Goal: Transaction & Acquisition: Purchase product/service

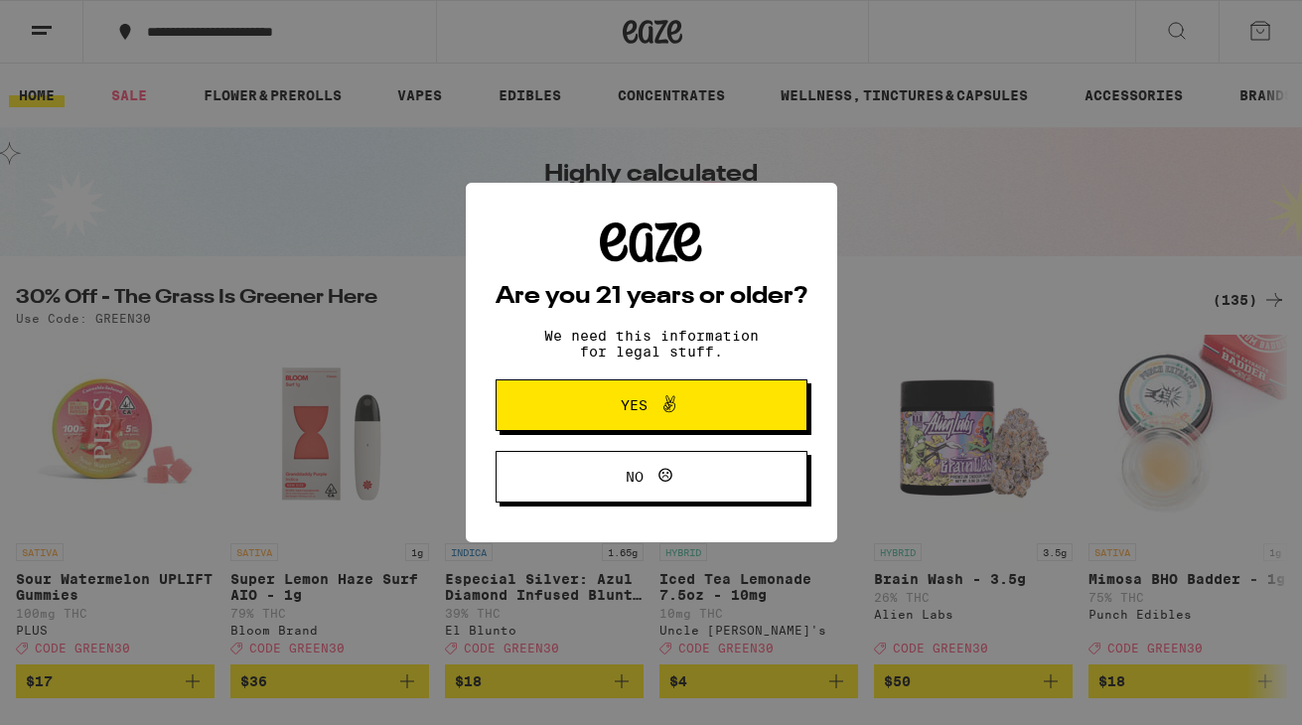
click at [667, 401] on icon at bounding box center [669, 404] width 24 height 24
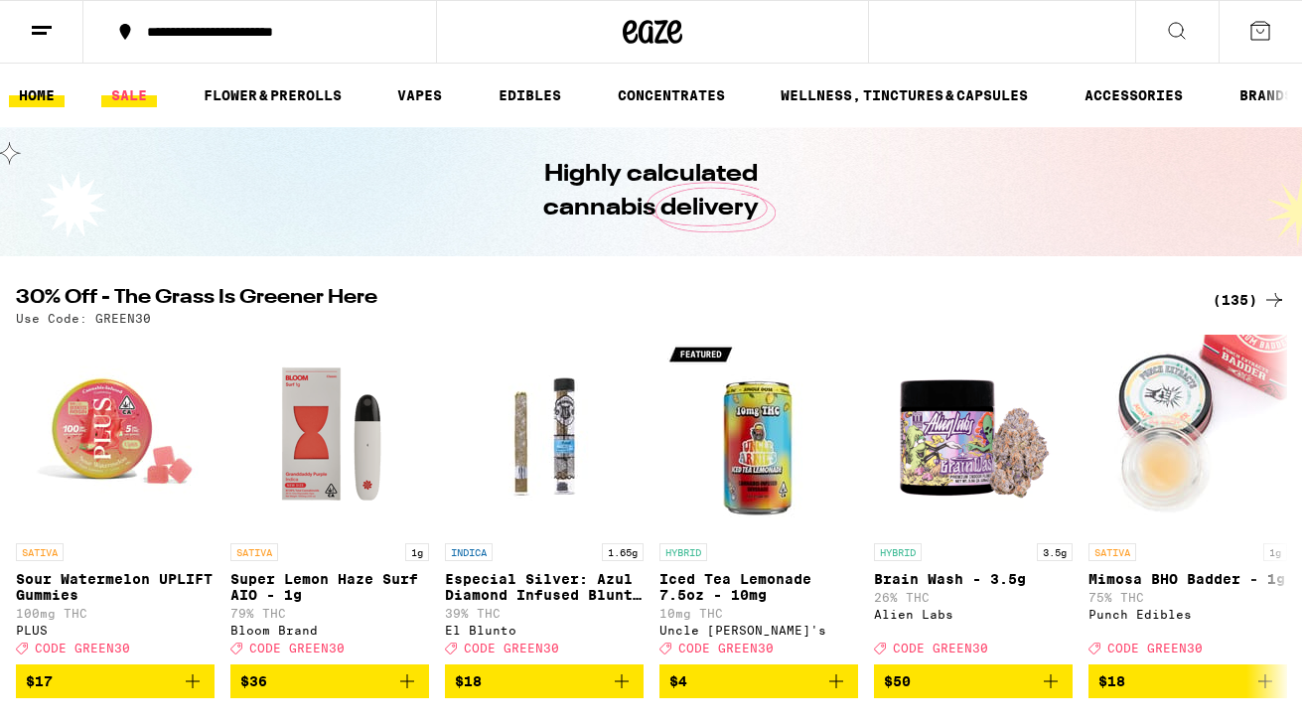
click at [116, 99] on link "SALE" at bounding box center [129, 95] width 56 height 24
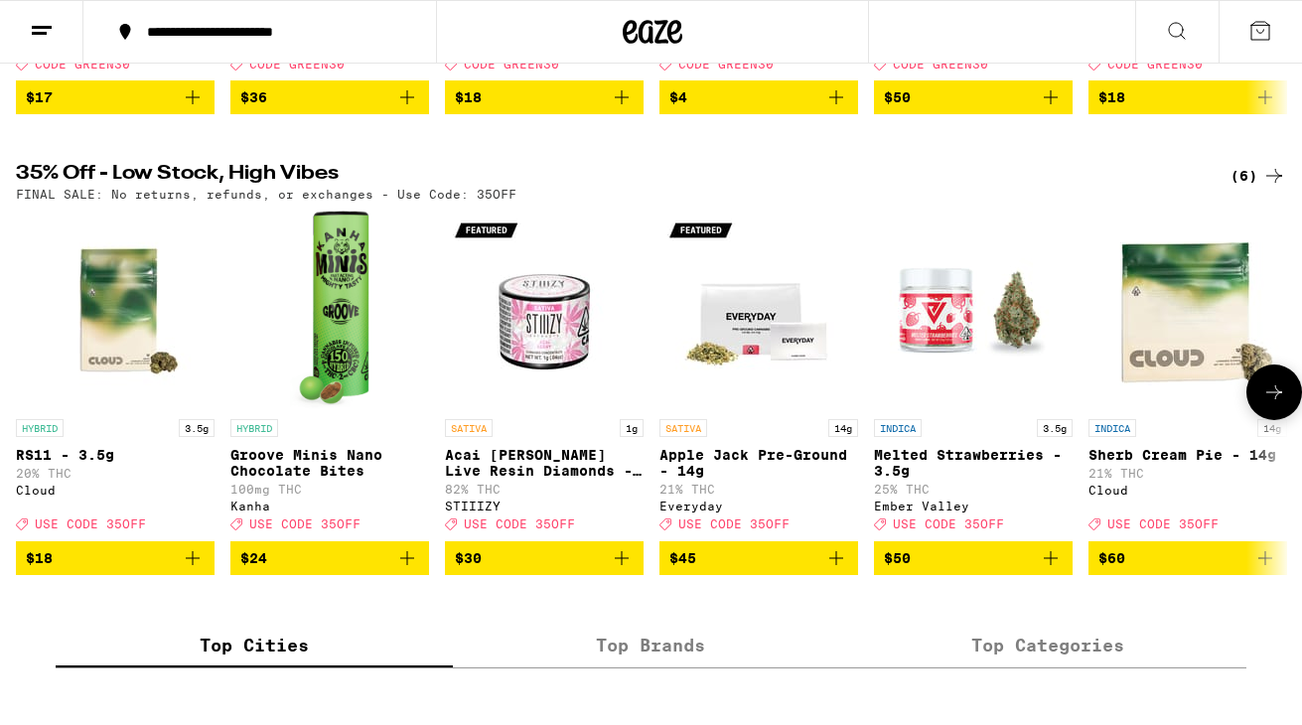
scroll to position [572, 0]
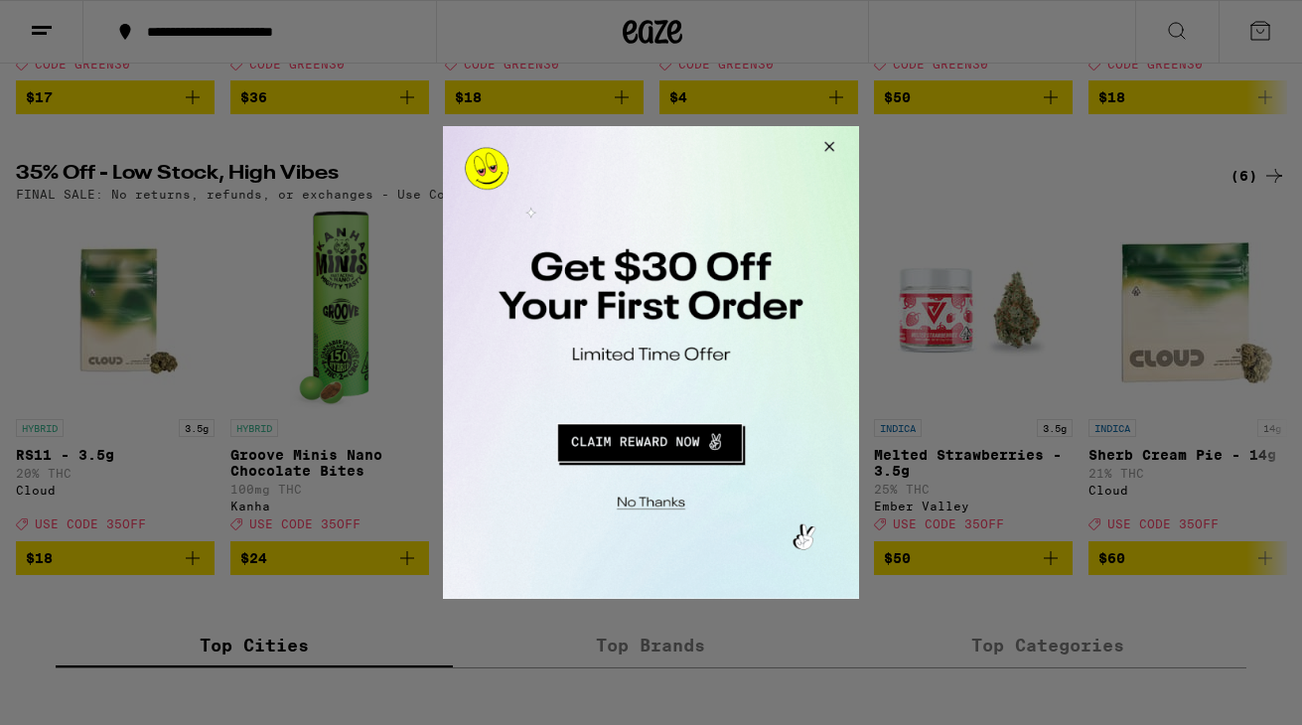
click at [819, 141] on button "Close Modal" at bounding box center [826, 150] width 54 height 48
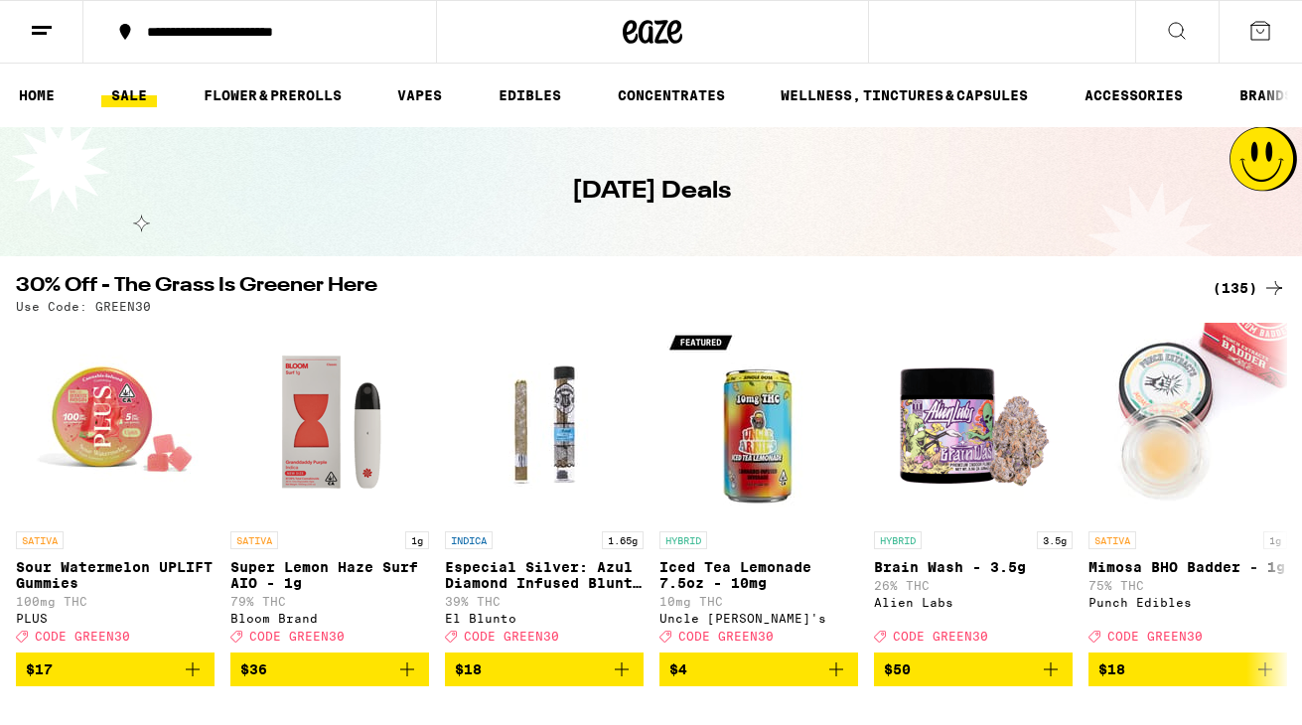
scroll to position [0, 0]
click at [288, 94] on link "FLOWER & PREROLLS" at bounding box center [273, 95] width 158 height 24
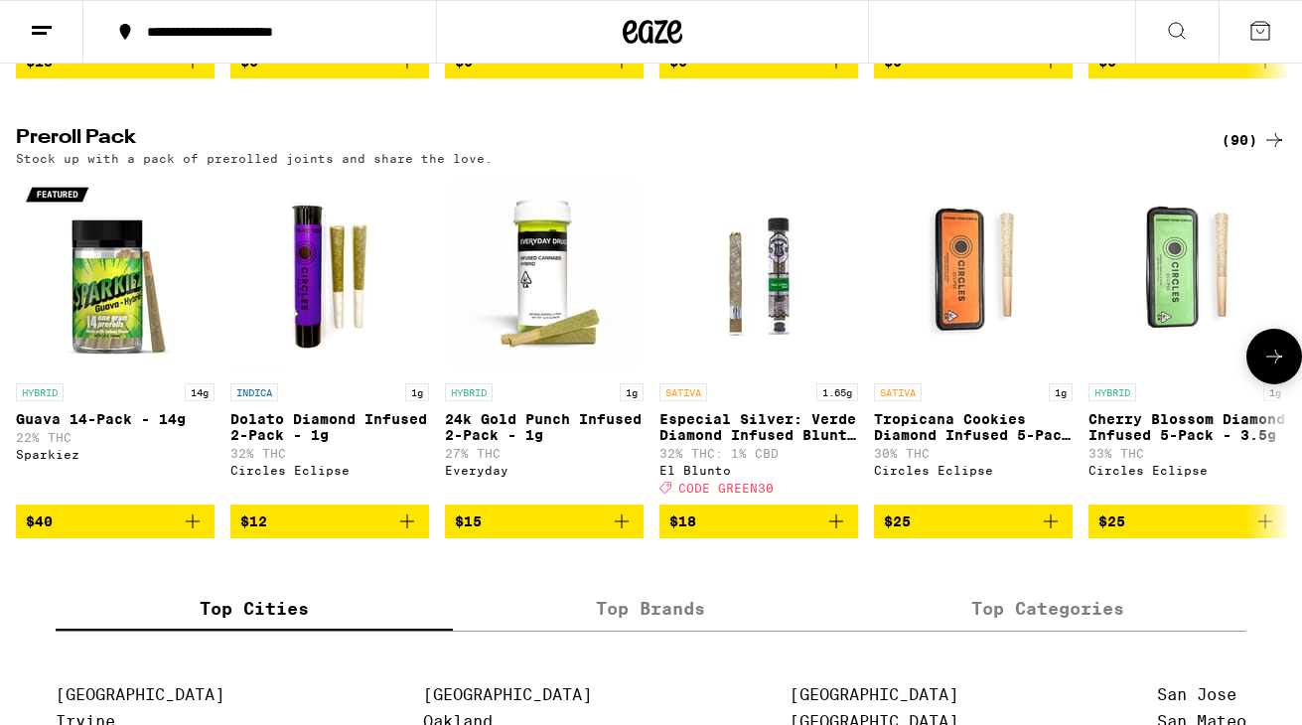
scroll to position [1498, 0]
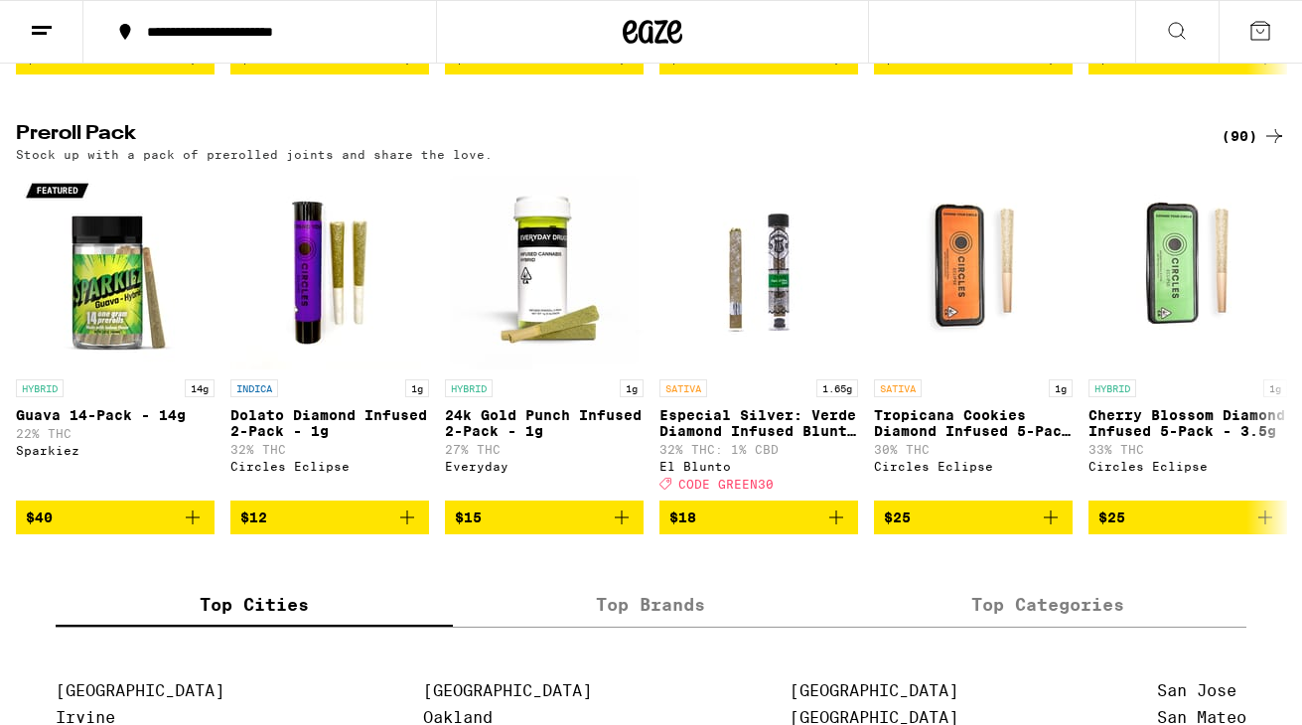
click at [1235, 148] on div "(90)" at bounding box center [1253, 136] width 65 height 24
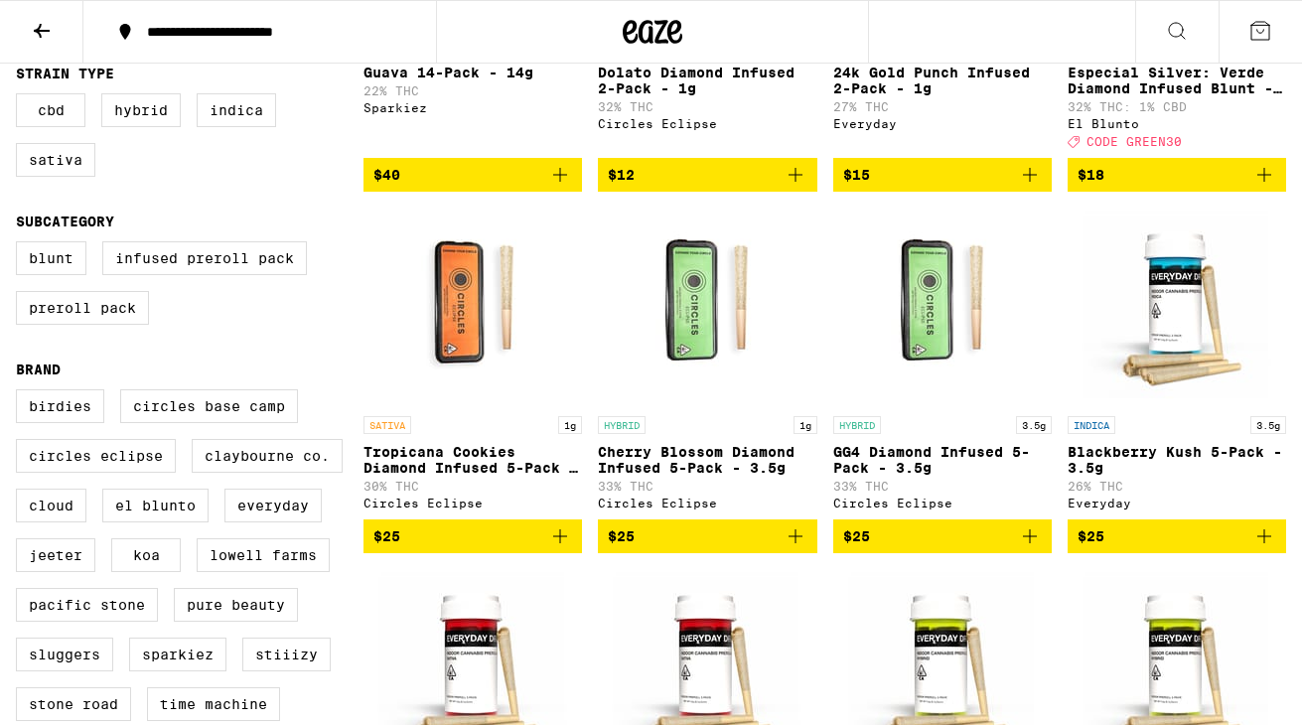
scroll to position [463, 0]
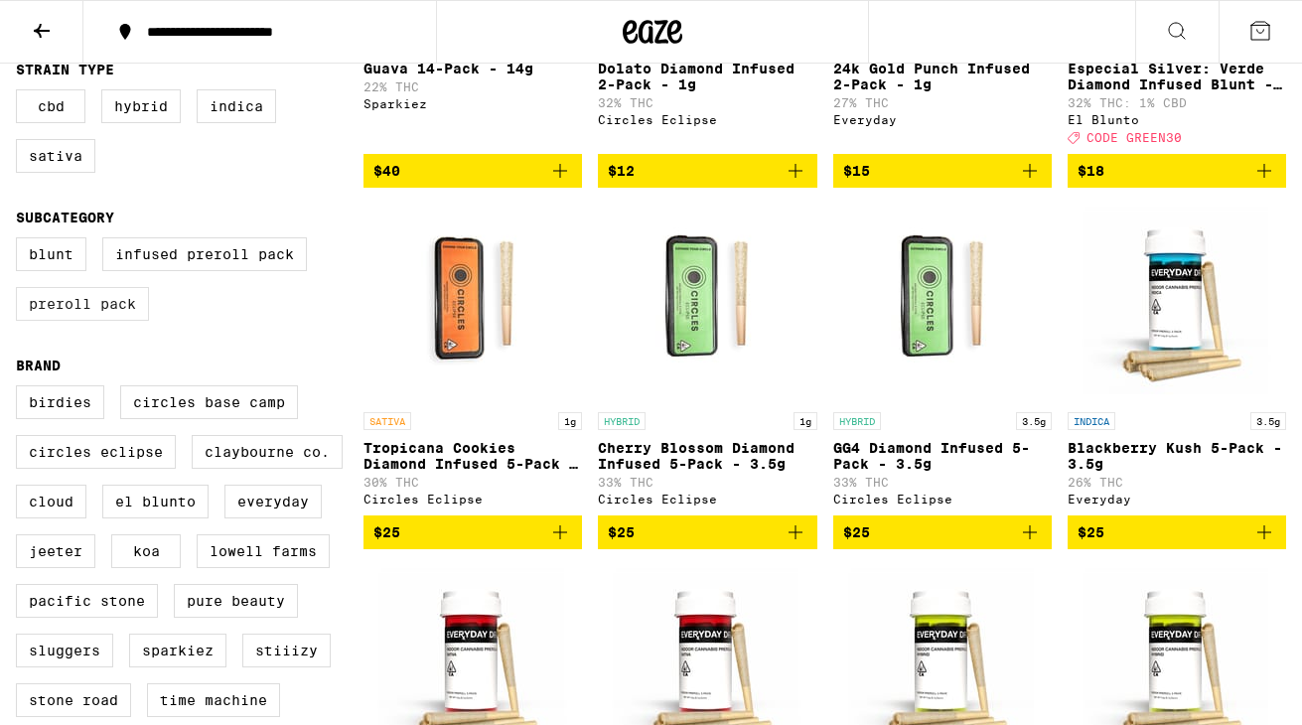
click at [106, 321] on label "Preroll Pack" at bounding box center [82, 304] width 133 height 34
click at [21, 241] on input "Preroll Pack" at bounding box center [20, 240] width 1 height 1
checkbox input "true"
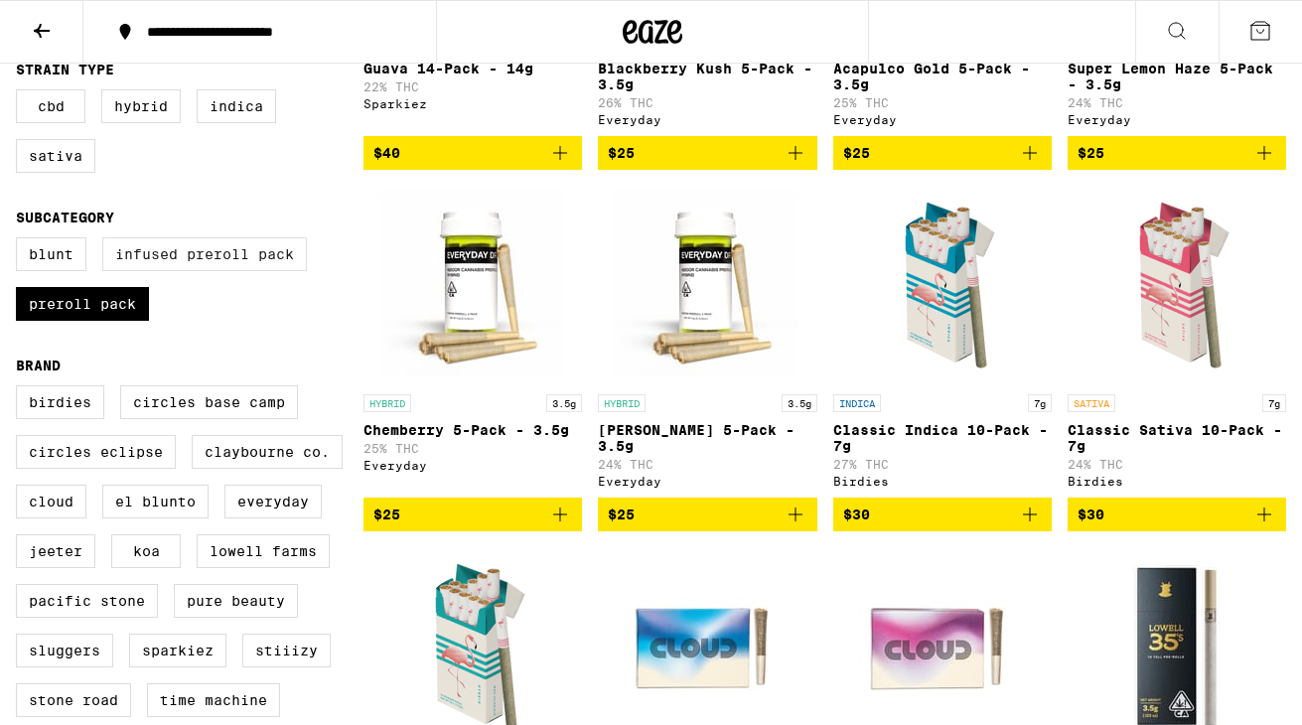
click at [201, 271] on label "Infused Preroll Pack" at bounding box center [204, 254] width 205 height 34
click at [21, 241] on input "Infused Preroll Pack" at bounding box center [20, 240] width 1 height 1
checkbox input "true"
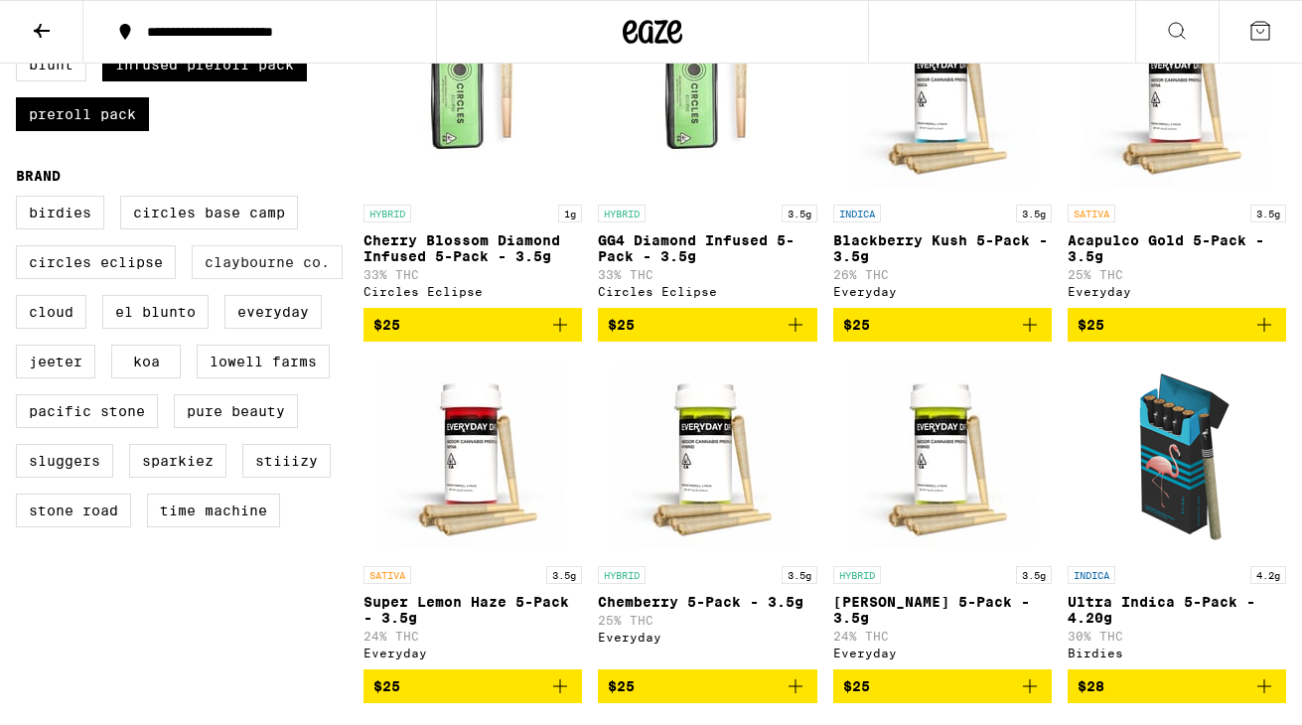
scroll to position [651, 0]
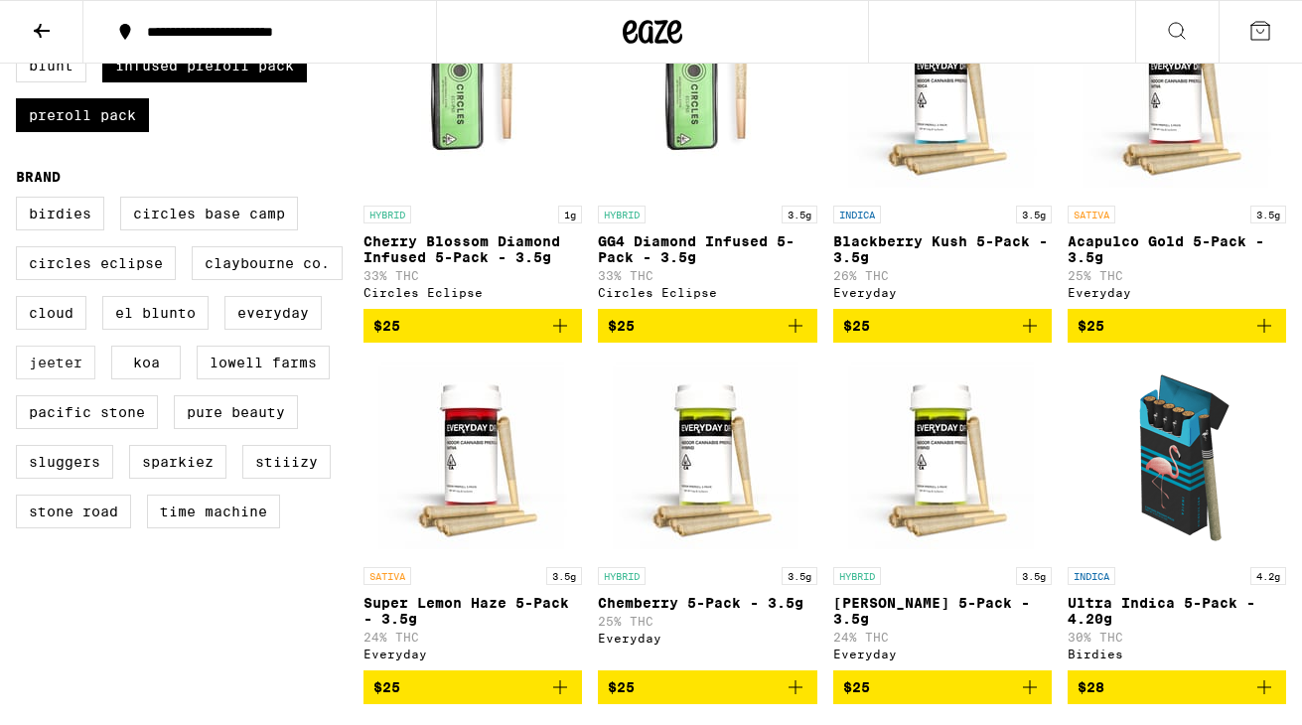
click at [56, 379] on label "Jeeter" at bounding box center [55, 362] width 79 height 34
click at [21, 201] on input "Jeeter" at bounding box center [20, 200] width 1 height 1
checkbox input "true"
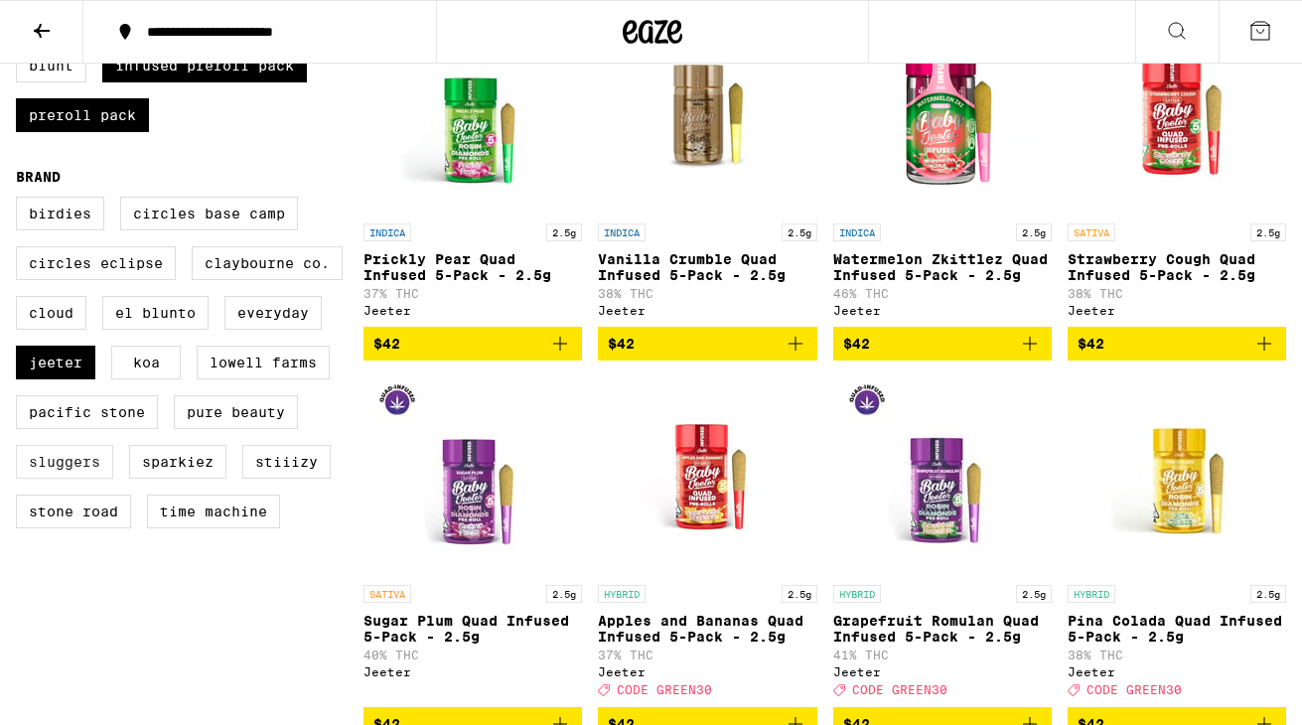
click at [91, 479] on label "Sluggers" at bounding box center [64, 462] width 97 height 34
click at [21, 201] on input "Sluggers" at bounding box center [20, 200] width 1 height 1
checkbox input "true"
click at [99, 528] on label "Stone Road" at bounding box center [73, 511] width 115 height 34
click at [21, 201] on input "Stone Road" at bounding box center [20, 200] width 1 height 1
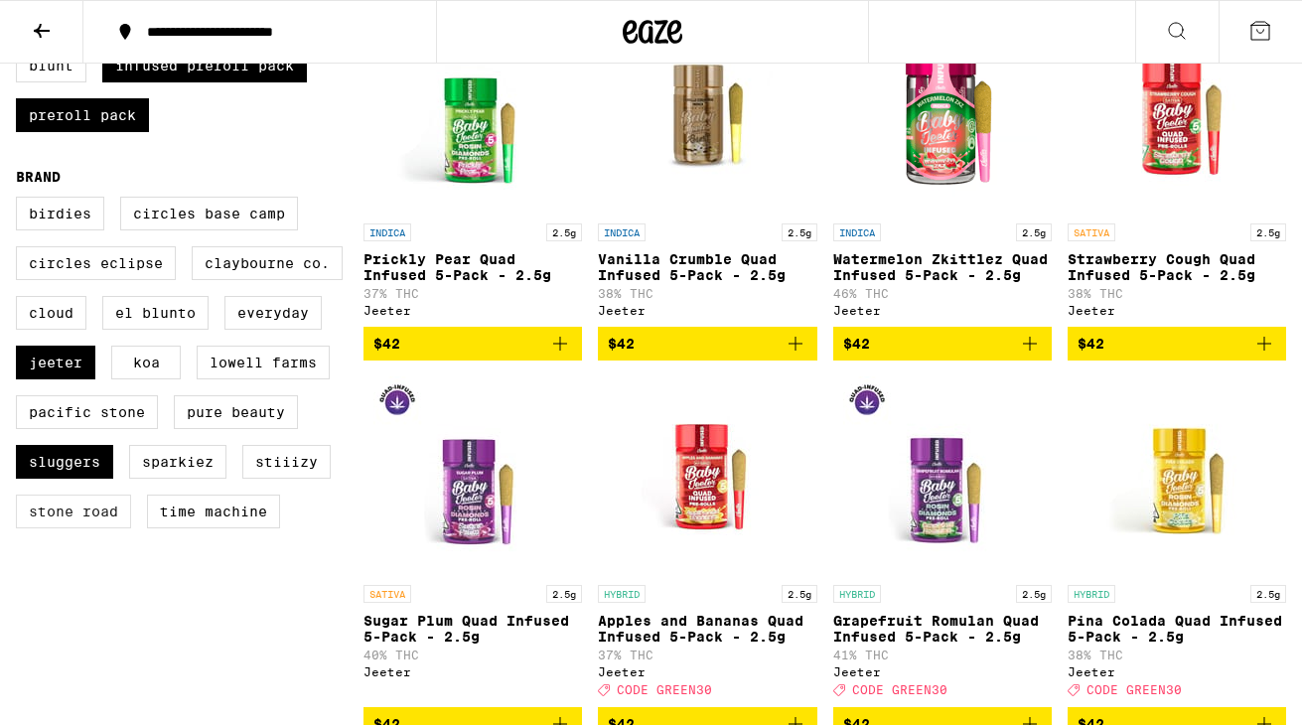
checkbox input "true"
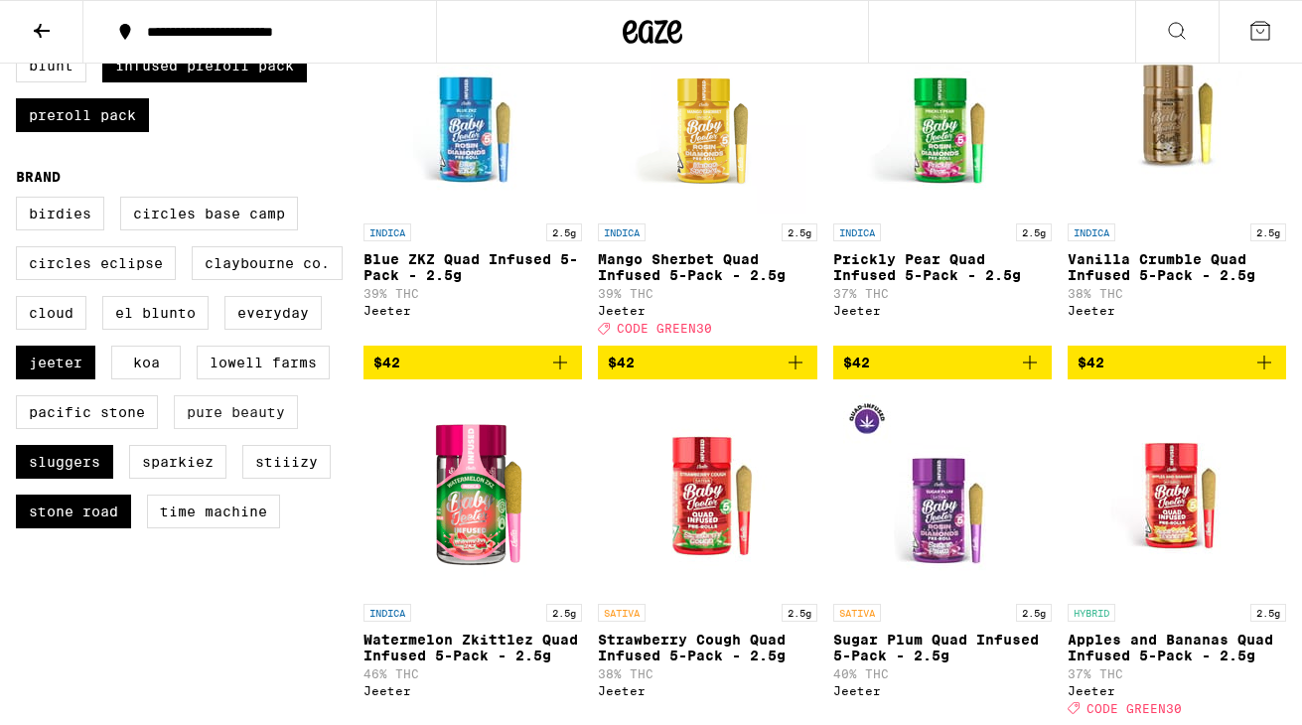
click at [243, 429] on label "Pure Beauty" at bounding box center [236, 412] width 124 height 34
click at [21, 201] on input "Pure Beauty" at bounding box center [20, 200] width 1 height 1
checkbox input "true"
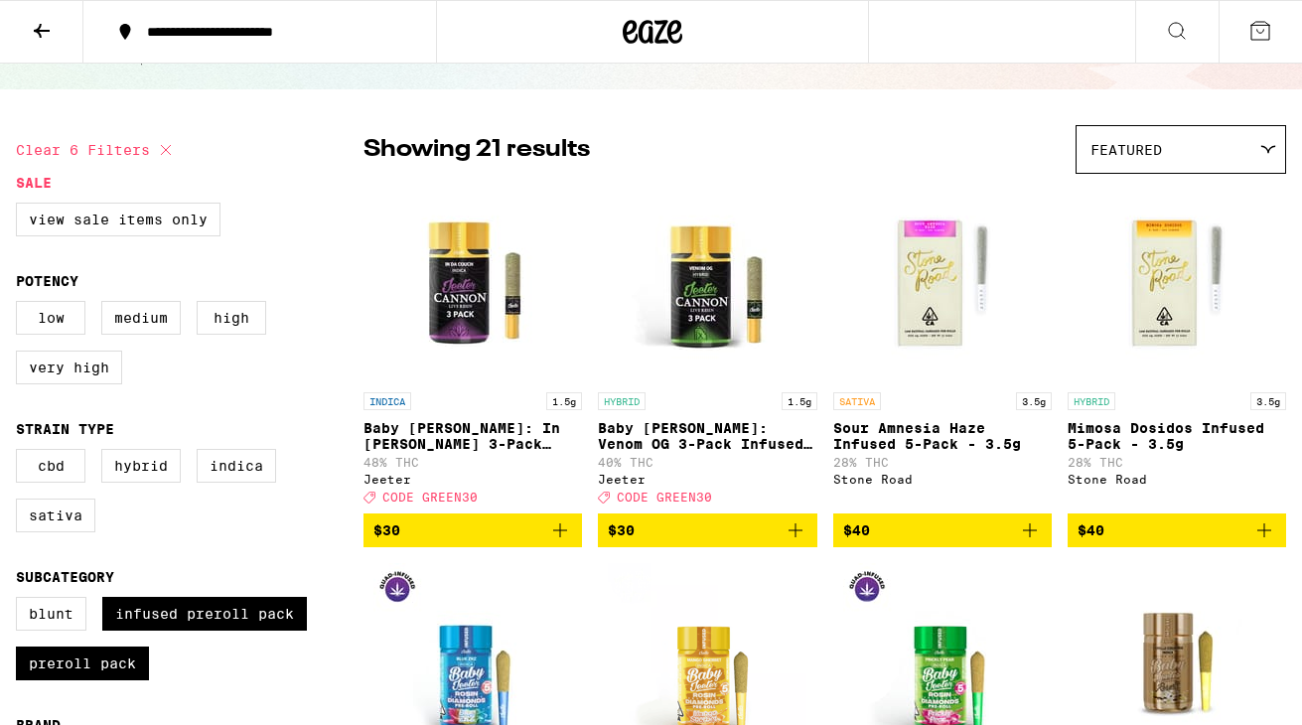
scroll to position [103, 0]
click at [676, 542] on span "$30" at bounding box center [707, 530] width 199 height 24
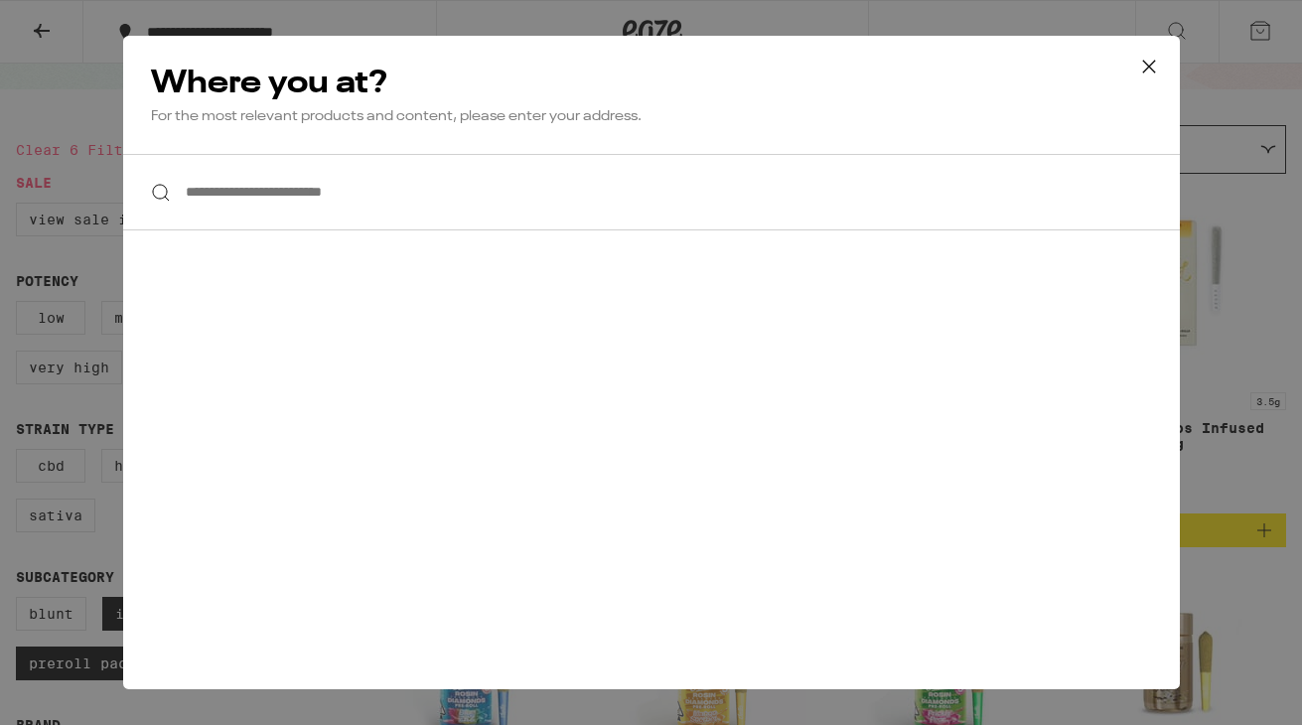
click at [429, 219] on input "**********" at bounding box center [651, 192] width 1056 height 76
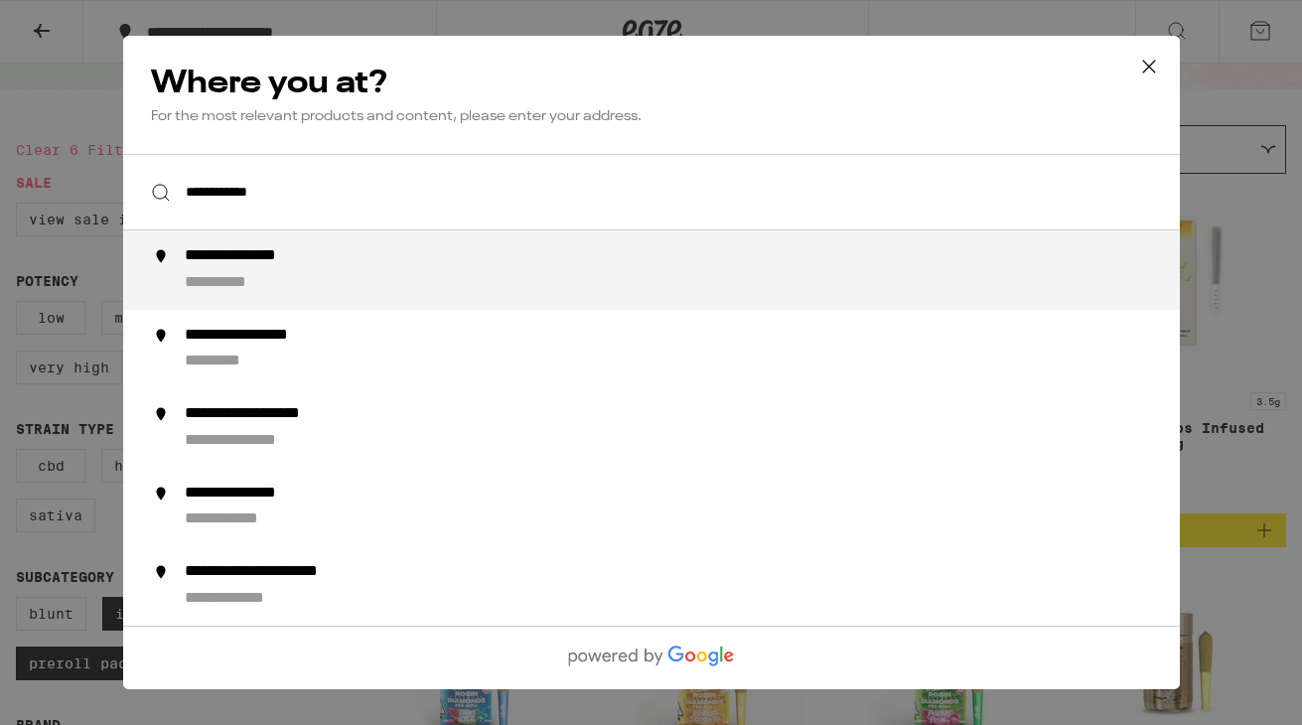
drag, startPoint x: 418, startPoint y: 208, endPoint x: 394, endPoint y: 261, distance: 57.8
click at [394, 261] on div "**********" at bounding box center [690, 270] width 1013 height 48
type input "**********"
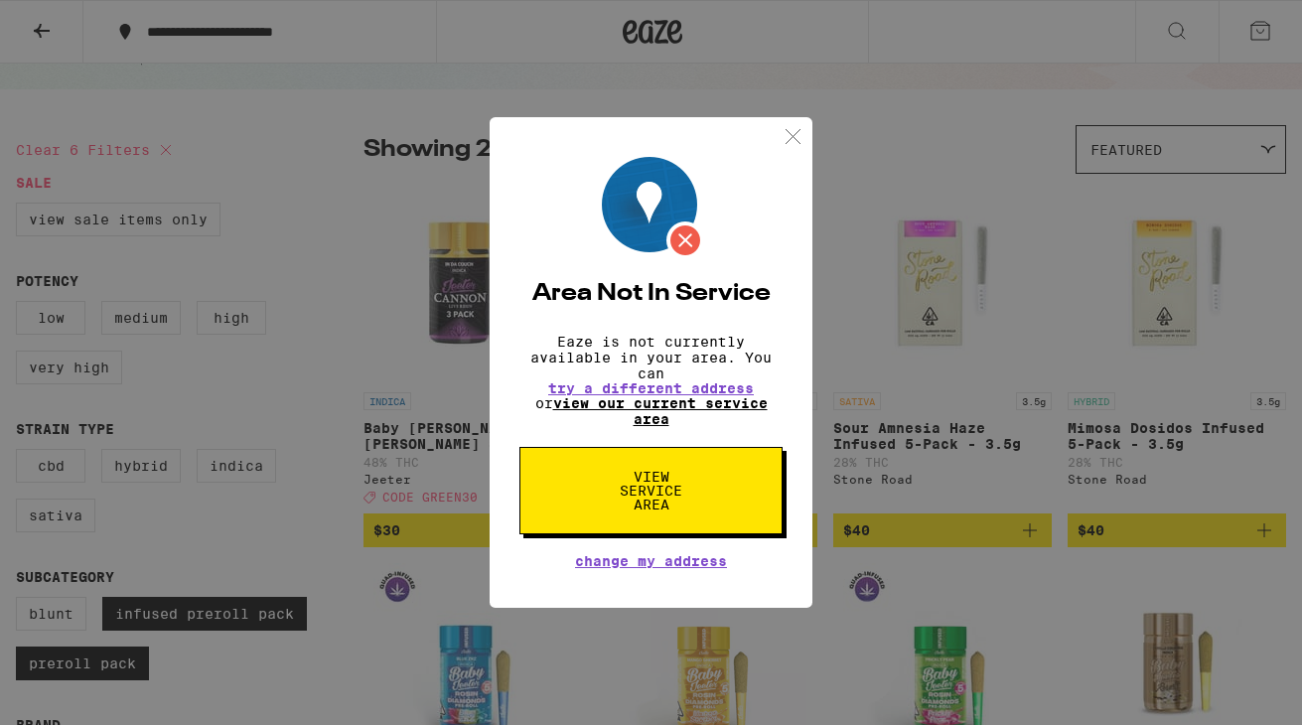
click at [687, 411] on link "view our current service area" at bounding box center [660, 411] width 214 height 32
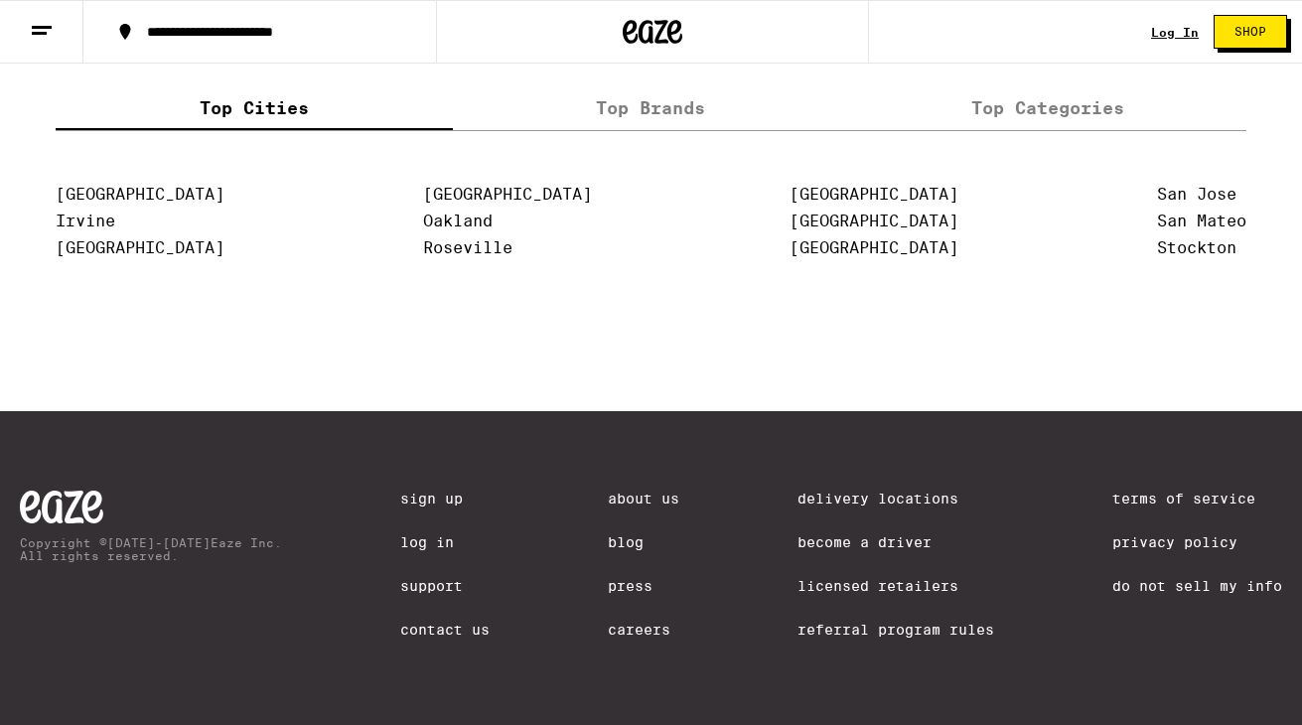
scroll to position [4225, 0]
